Goal: Navigation & Orientation: Find specific page/section

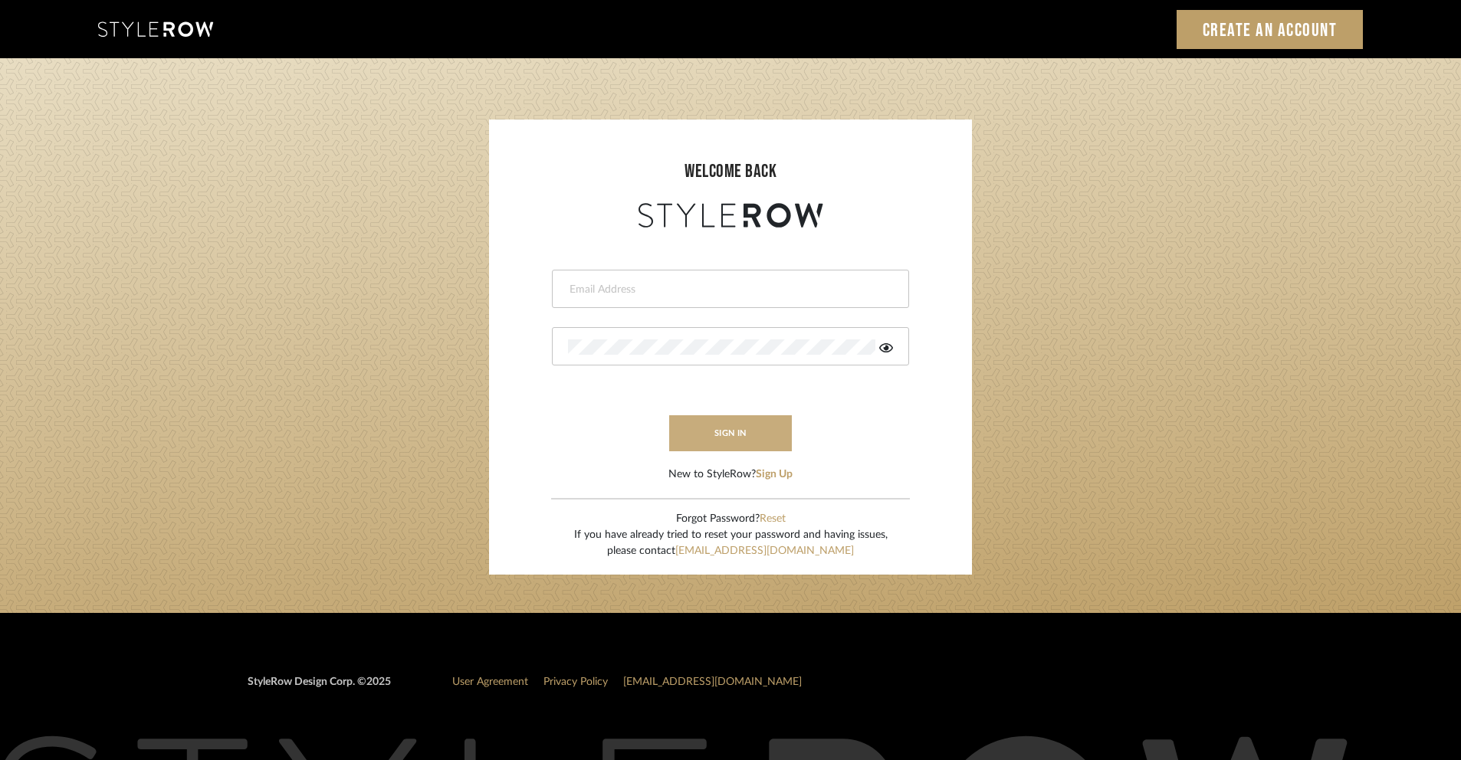
type input "shantal@khrystentaylor.com"
click at [768, 422] on button "sign in" at bounding box center [730, 433] width 123 height 36
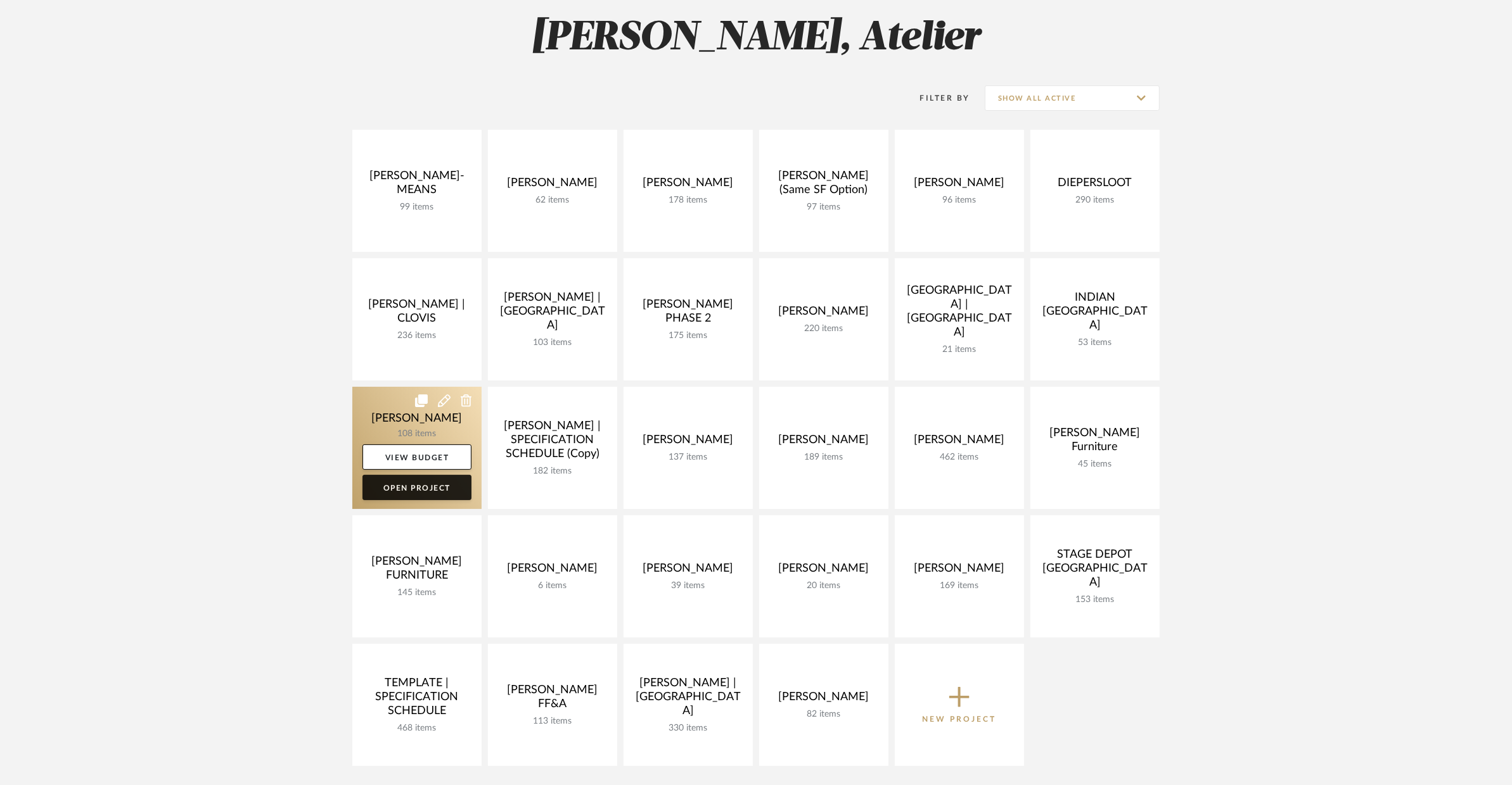
scroll to position [213, 0]
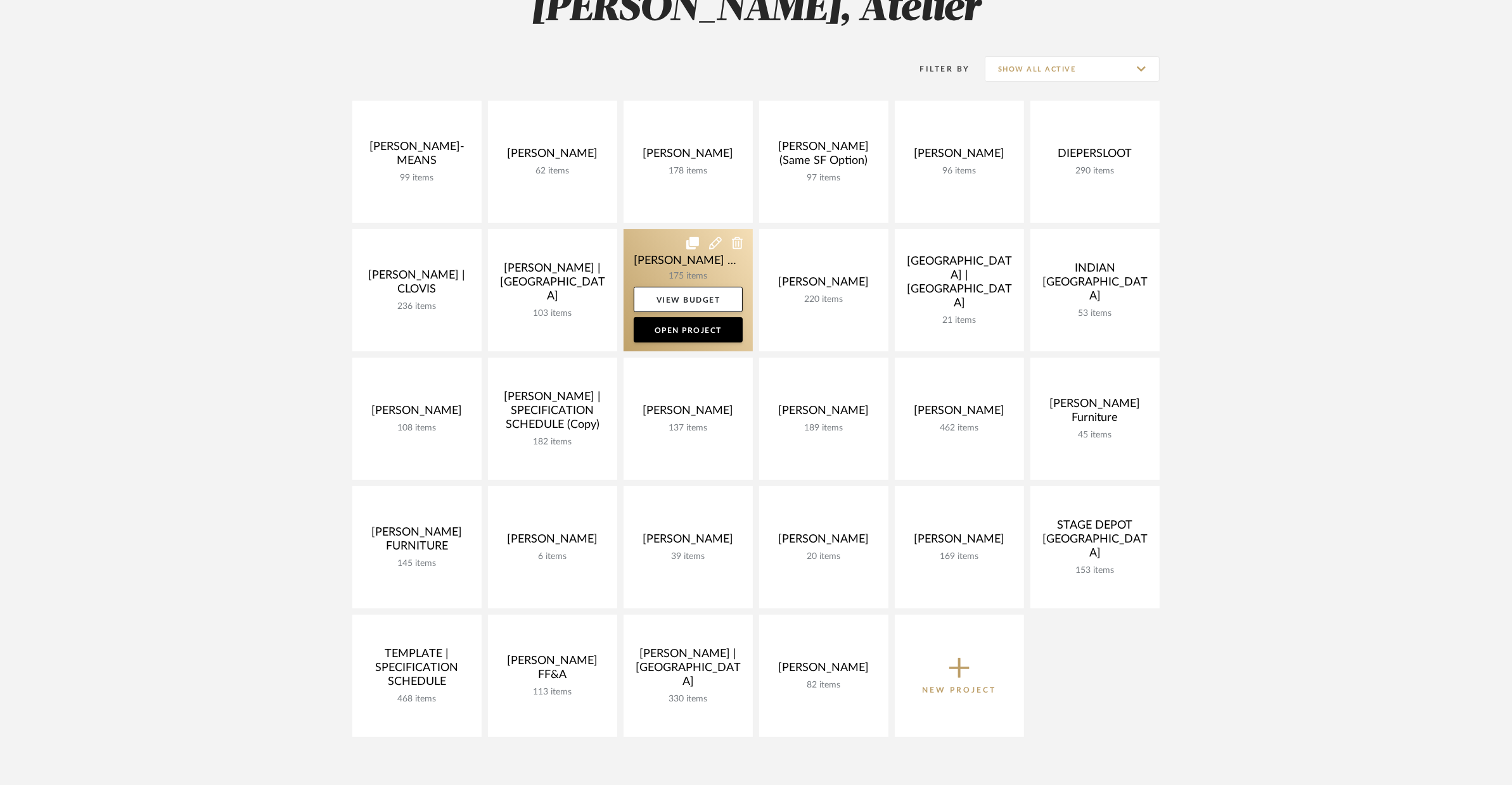
click at [667, 250] on link at bounding box center [688, 290] width 129 height 122
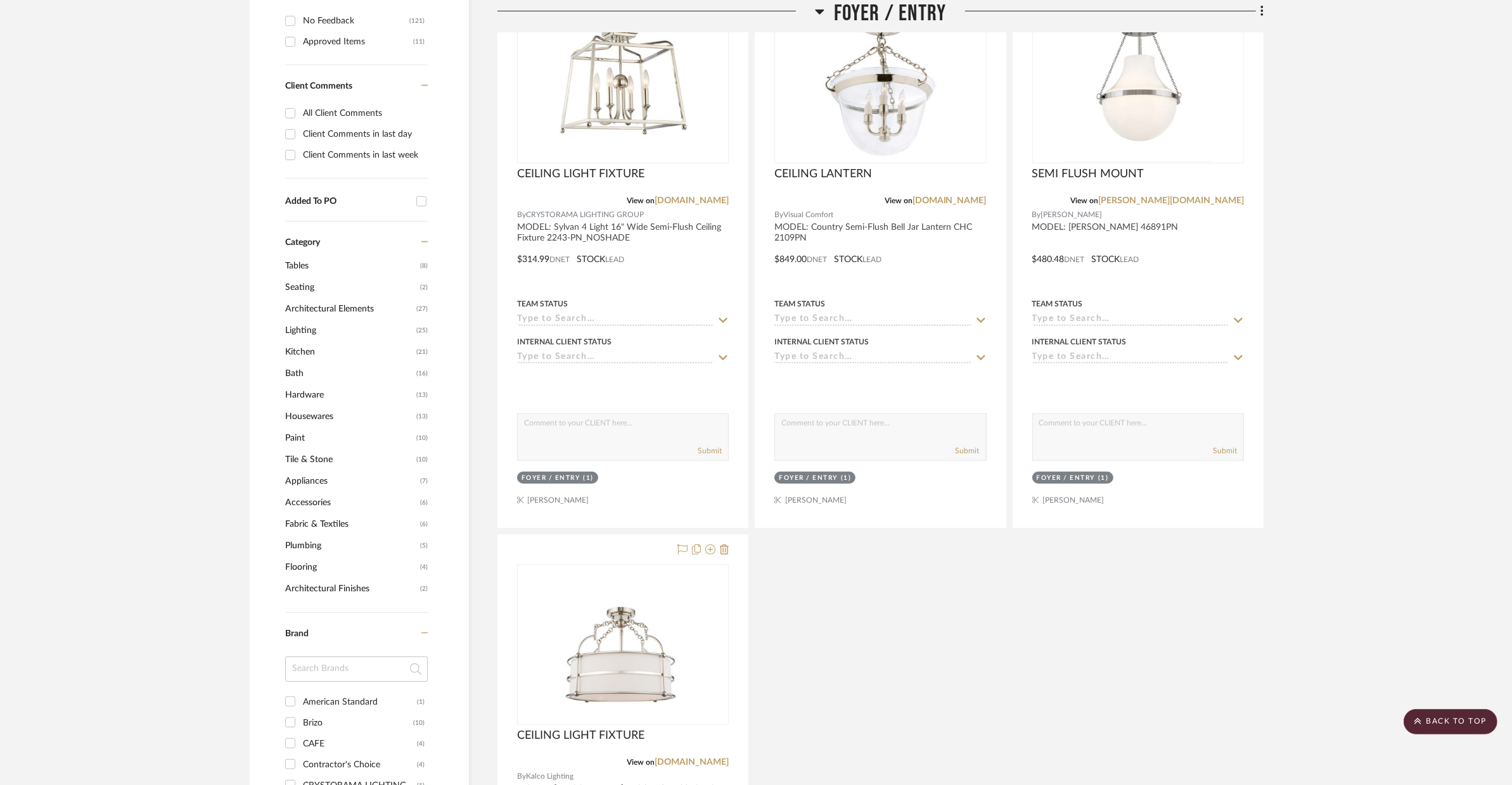
scroll to position [199, 0]
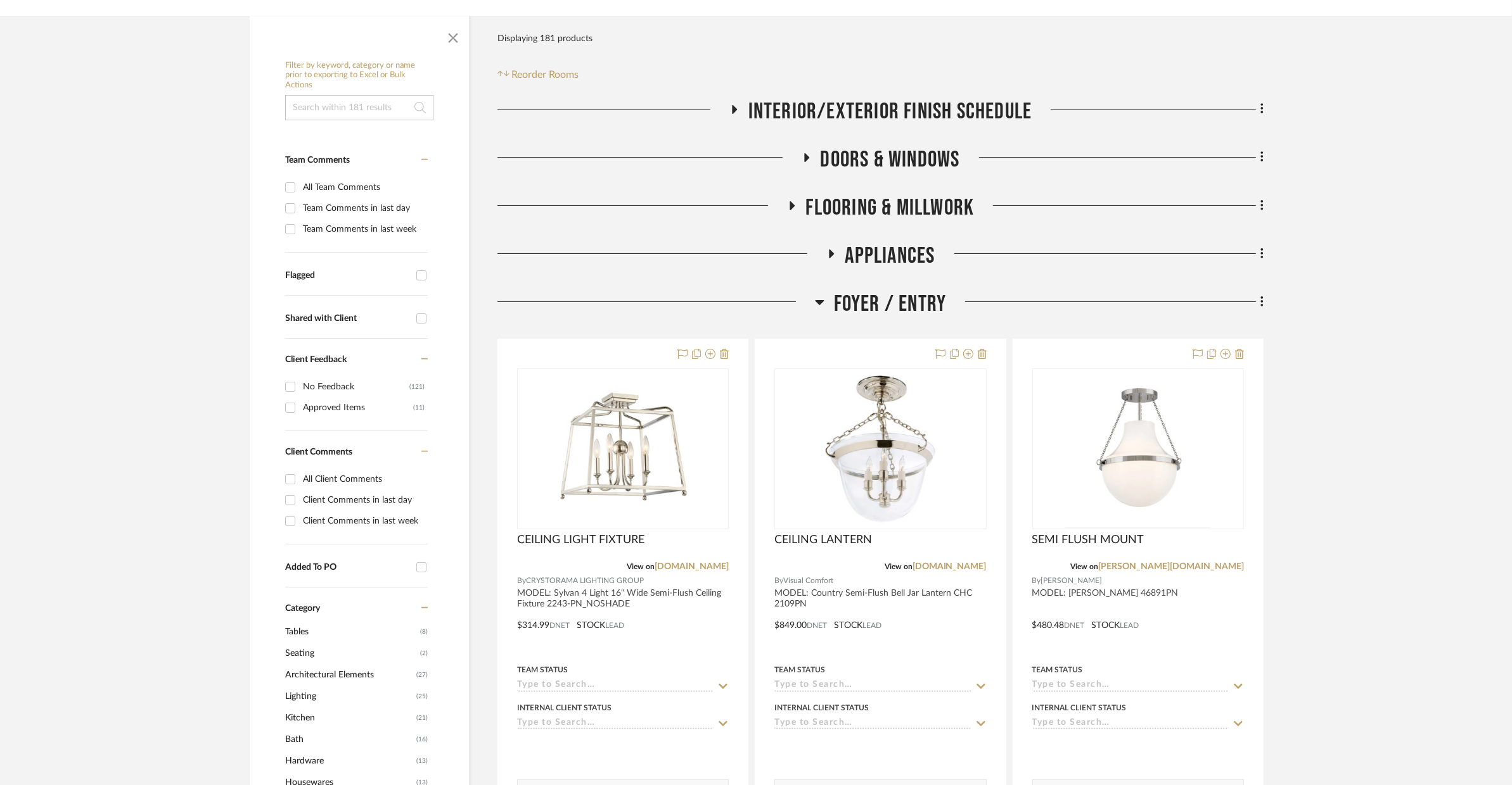
click at [895, 294] on span "Foyer / Entry" at bounding box center [890, 304] width 112 height 27
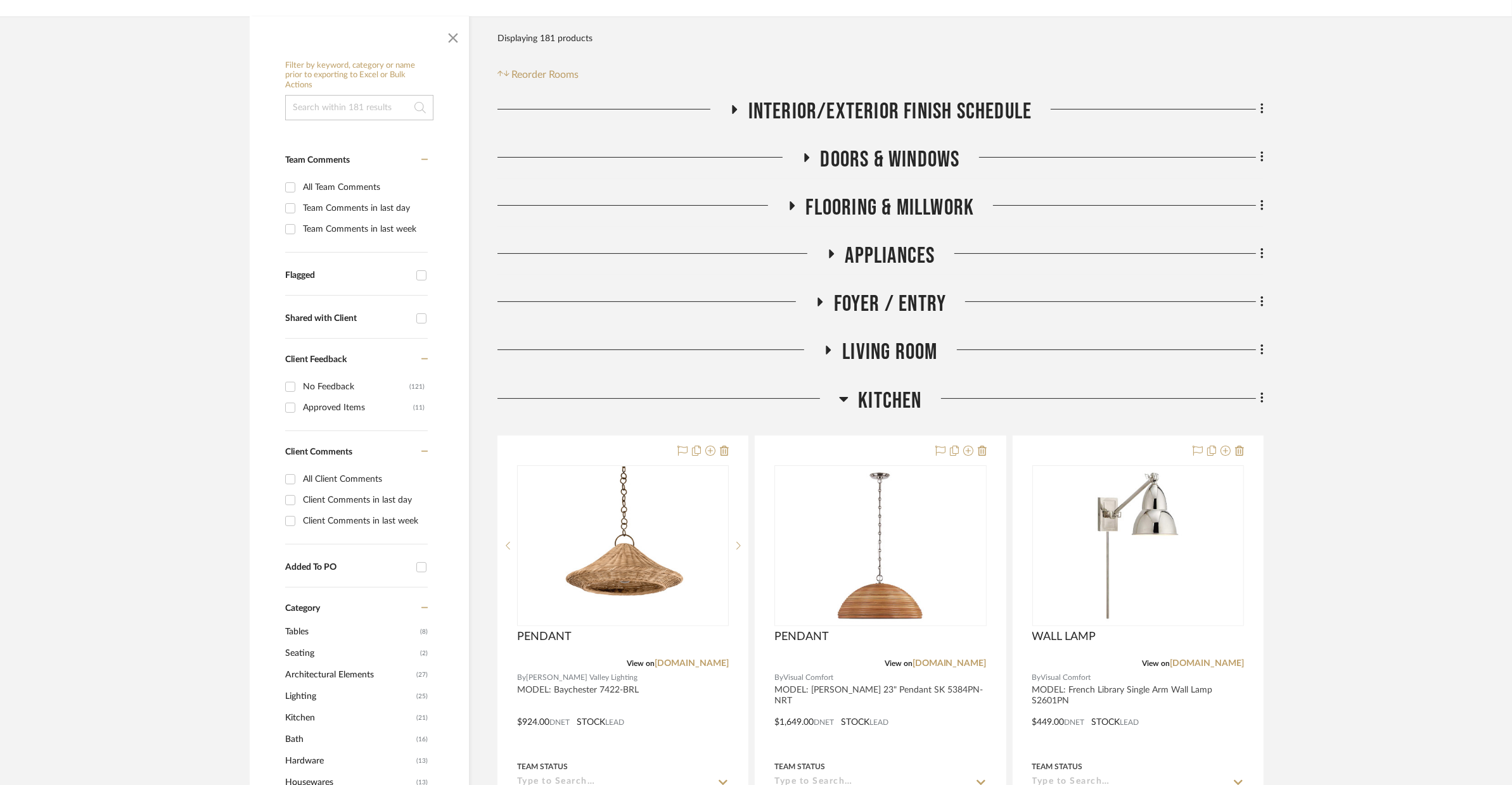
click at [872, 397] on span "Kitchen" at bounding box center [890, 401] width 64 height 27
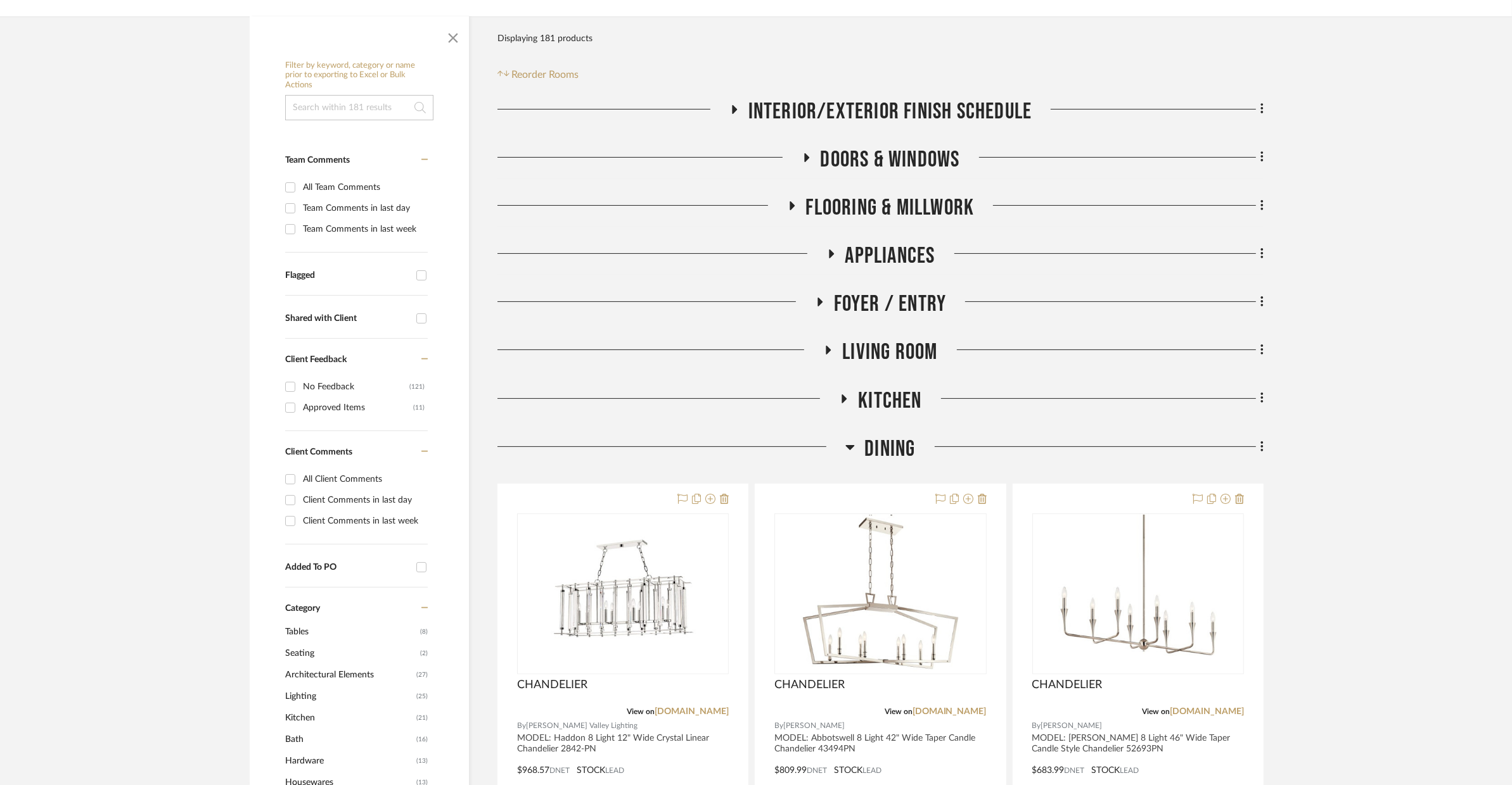
click at [879, 454] on span "Dining" at bounding box center [889, 449] width 50 height 27
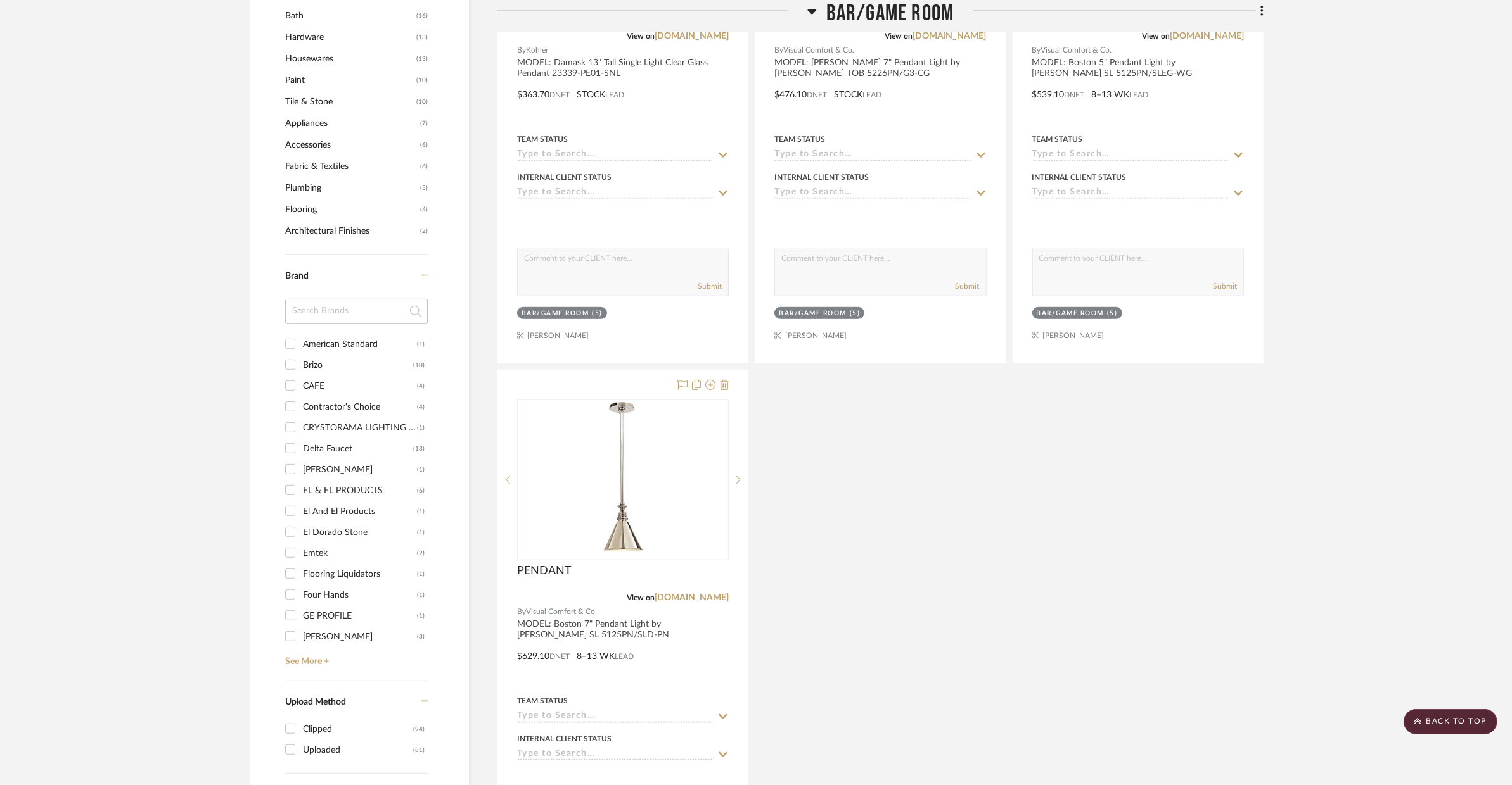
scroll to position [293, 0]
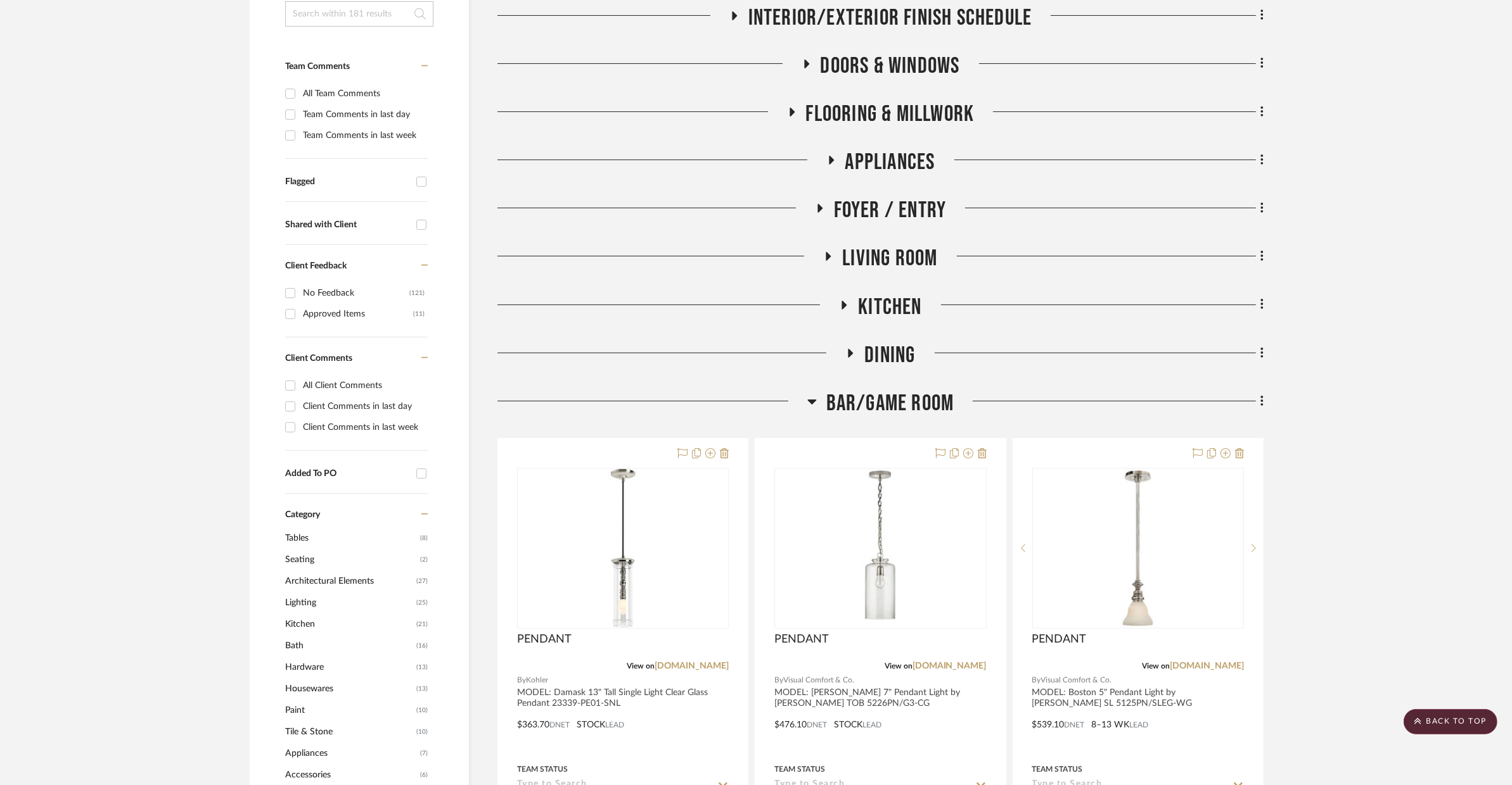
click at [921, 407] on span "BAR/GAME ROOM" at bounding box center [890, 403] width 128 height 27
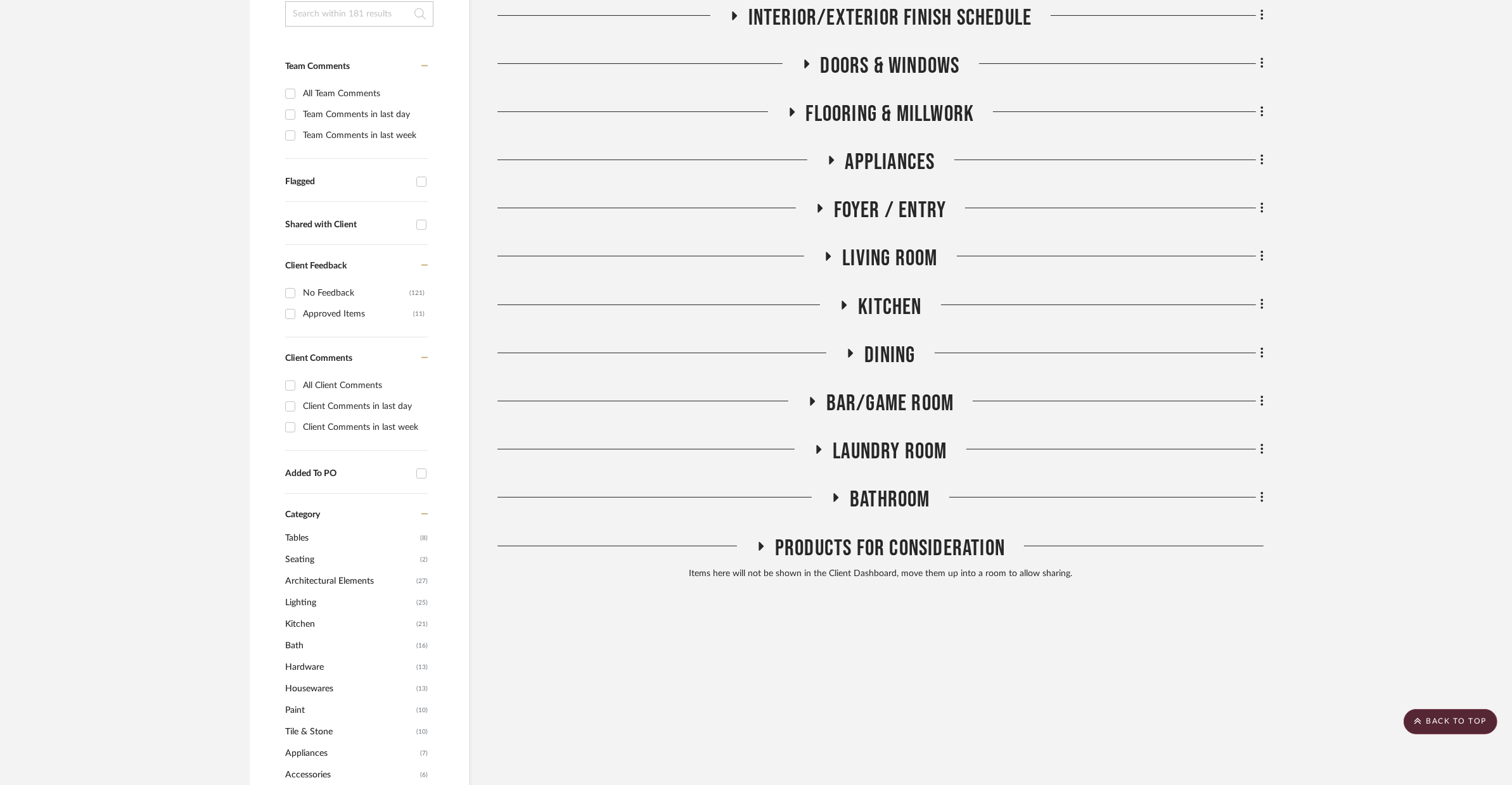
click at [869, 461] on span "Laundry Room" at bounding box center [890, 451] width 114 height 27
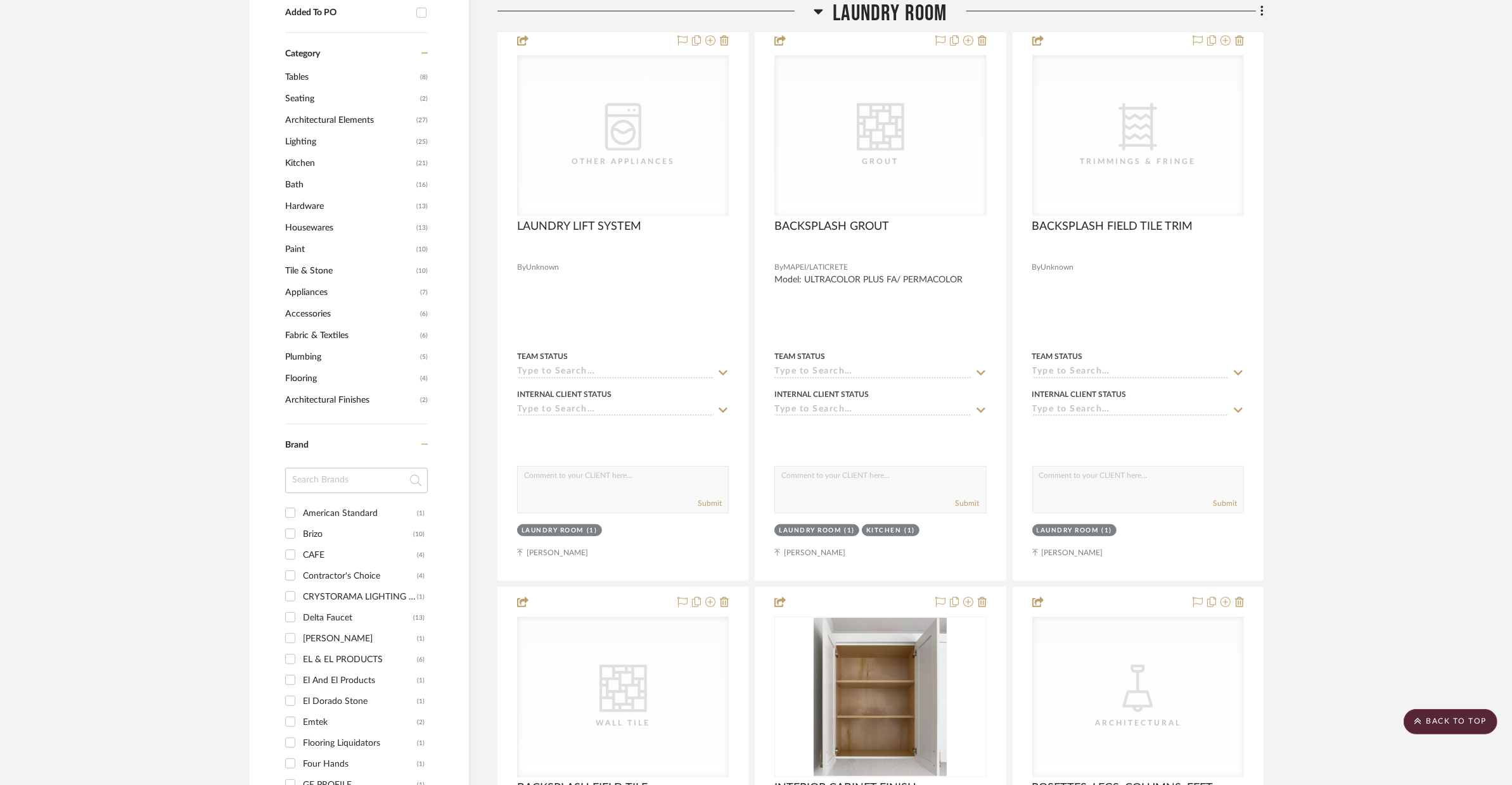
scroll to position [394, 0]
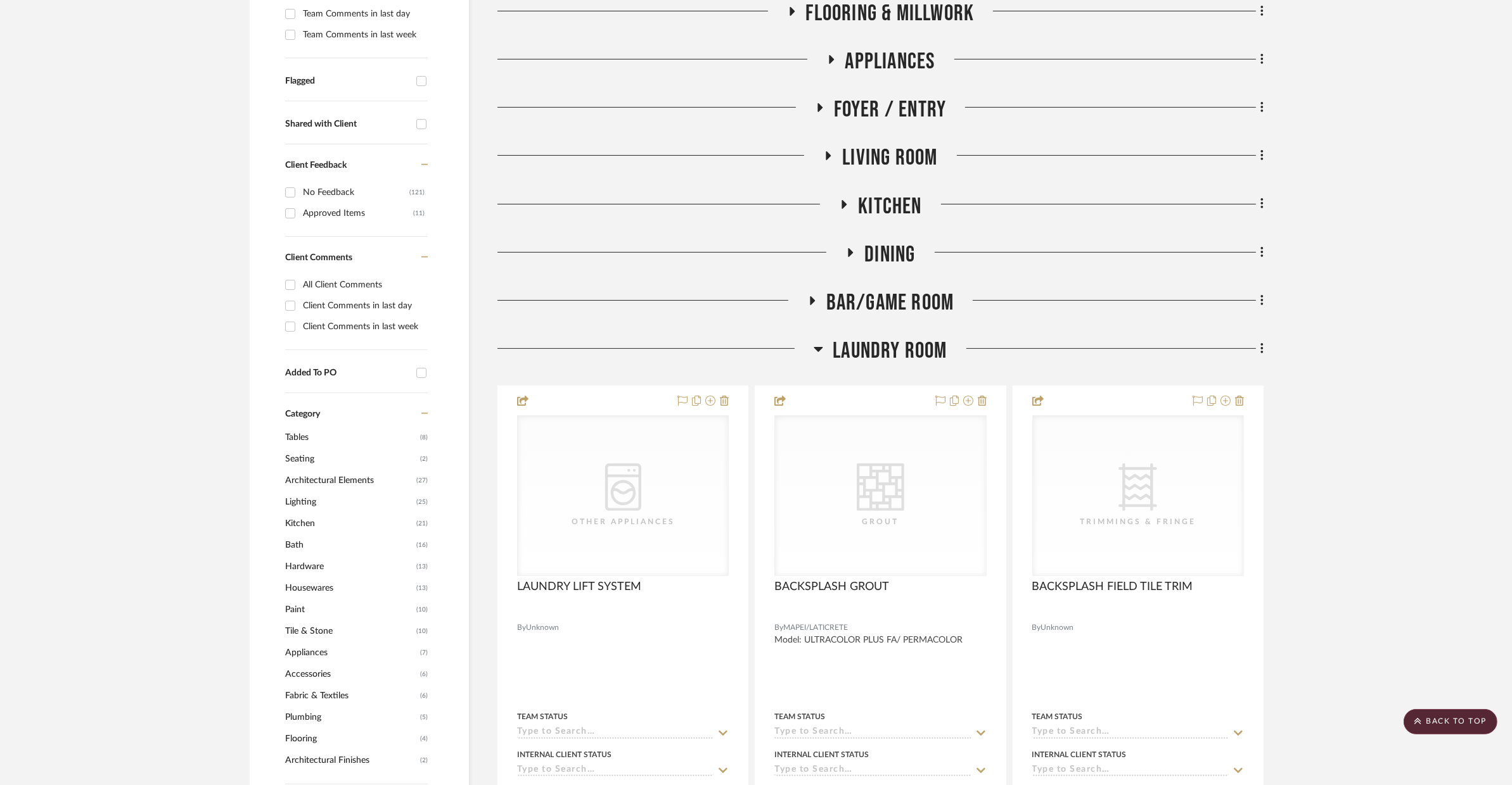
click at [904, 354] on span "Laundry Room" at bounding box center [890, 350] width 114 height 27
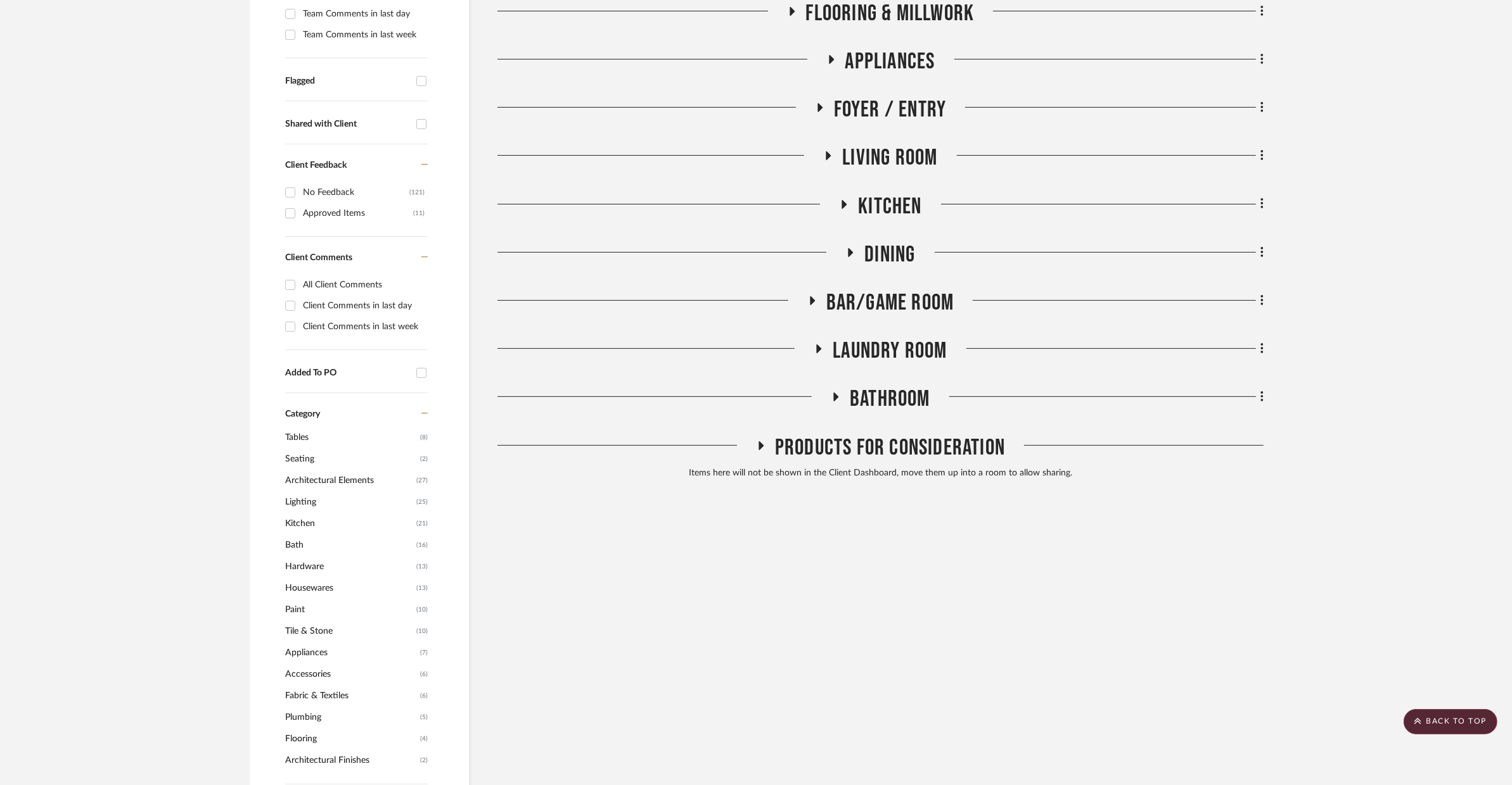
click at [875, 397] on span "Bathroom" at bounding box center [890, 399] width 80 height 27
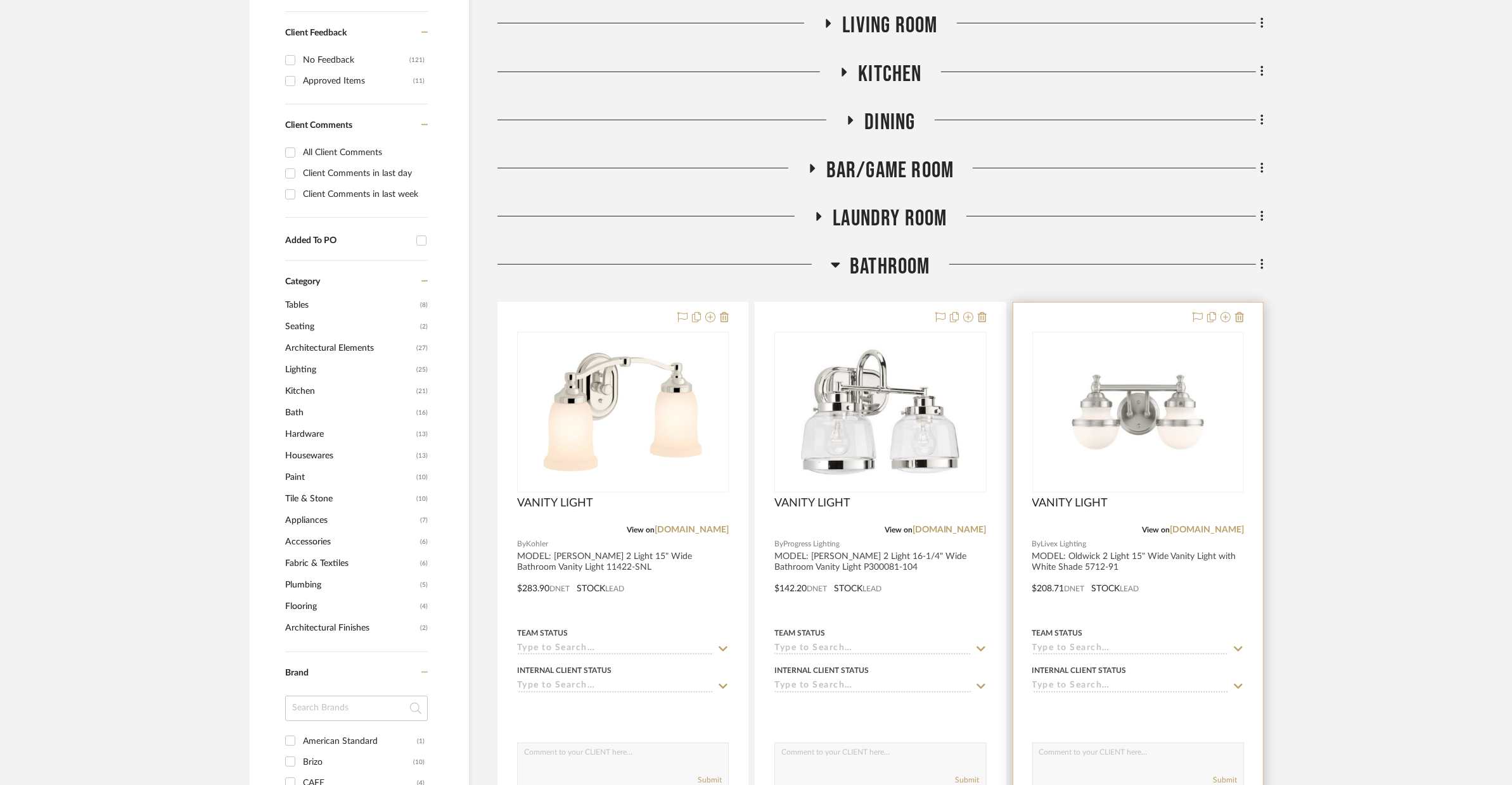
scroll to position [742, 0]
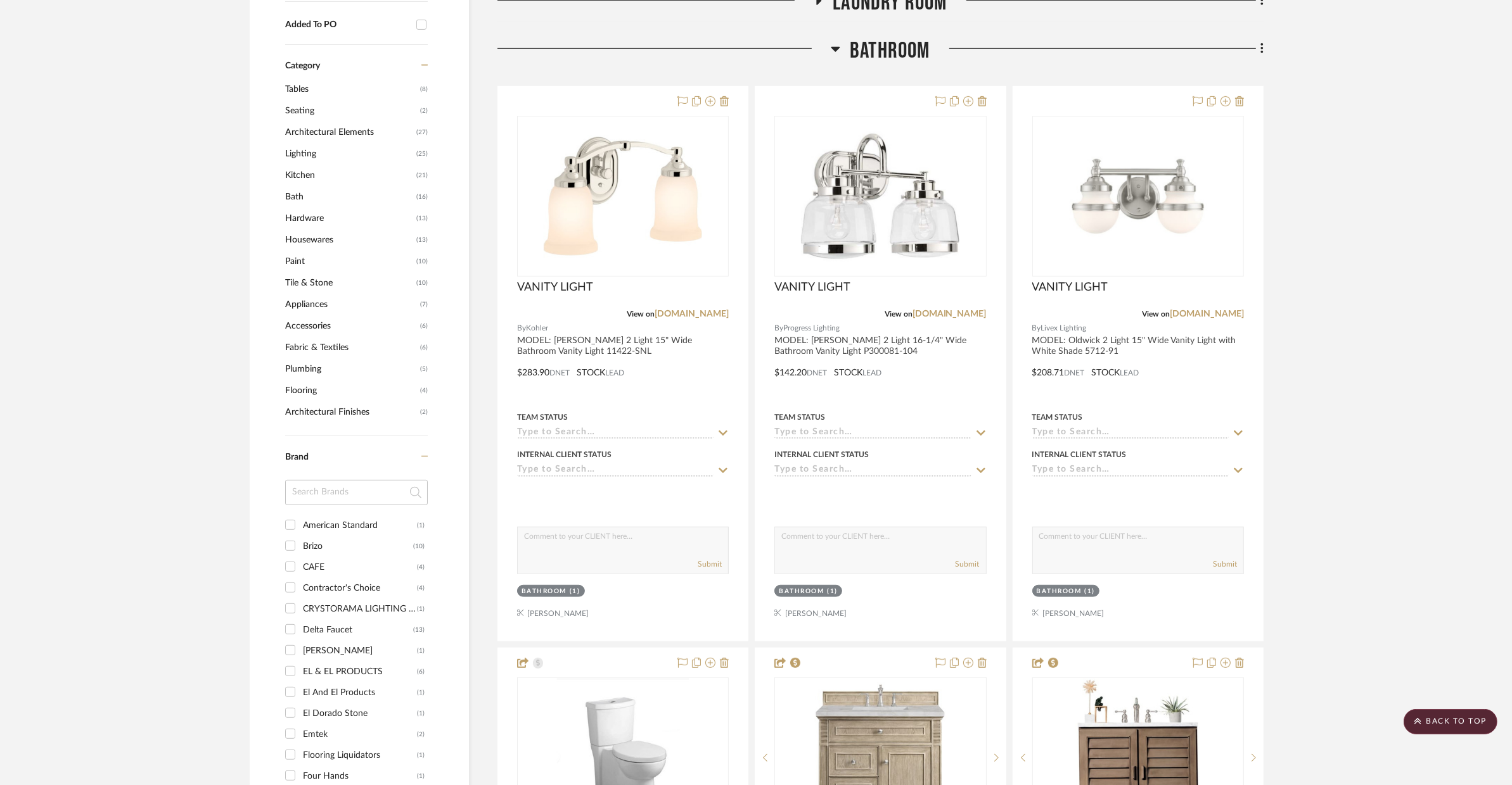
click at [909, 39] on span "Bathroom" at bounding box center [890, 50] width 80 height 27
